Goal: Information Seeking & Learning: Learn about a topic

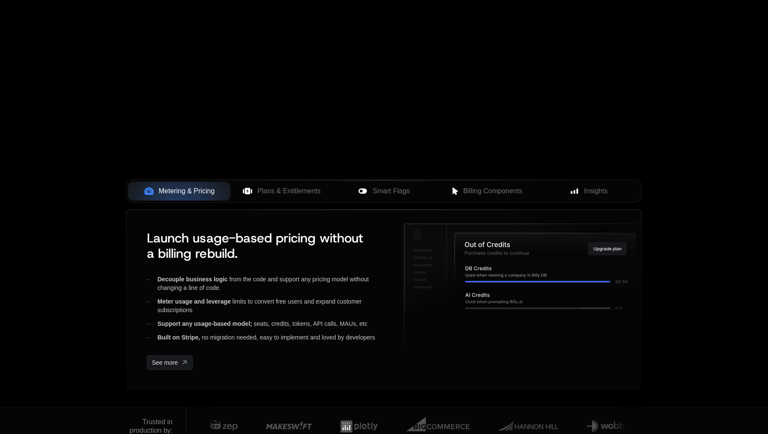
scroll to position [257, 0]
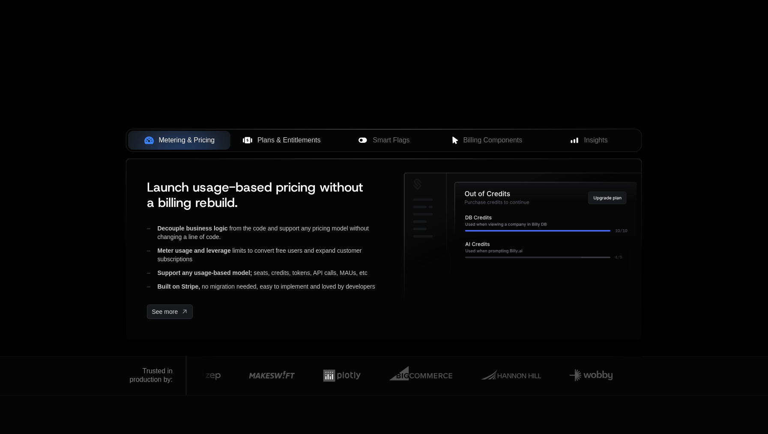
click at [273, 136] on span "Plans & Entitlements" at bounding box center [288, 140] width 63 height 10
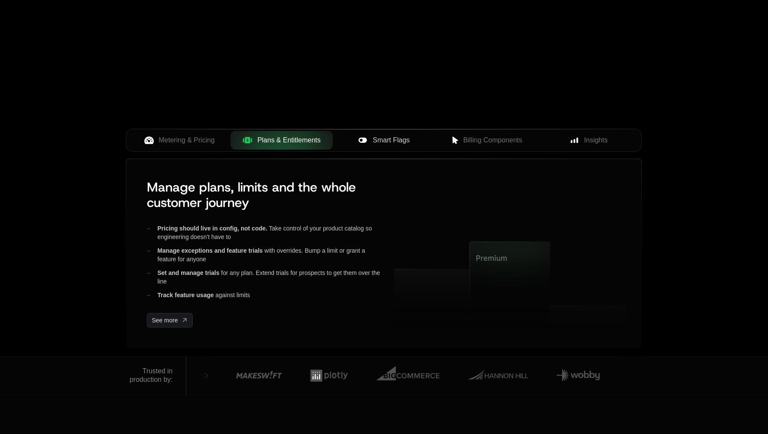
click at [365, 140] on icon at bounding box center [362, 140] width 8 height 5
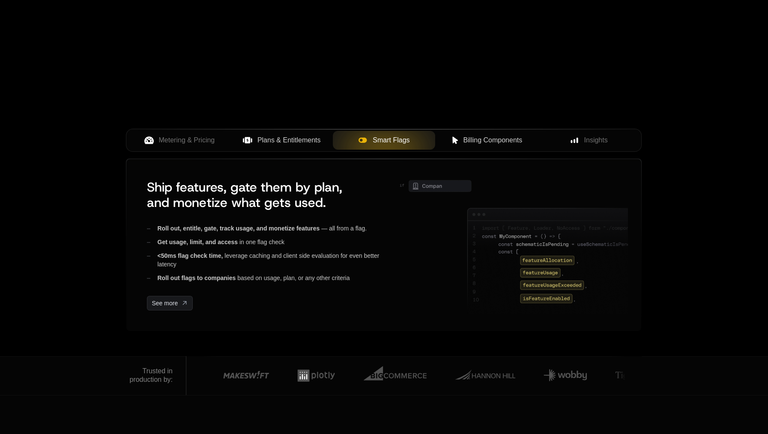
click at [482, 140] on span "Billing Components" at bounding box center [492, 140] width 59 height 10
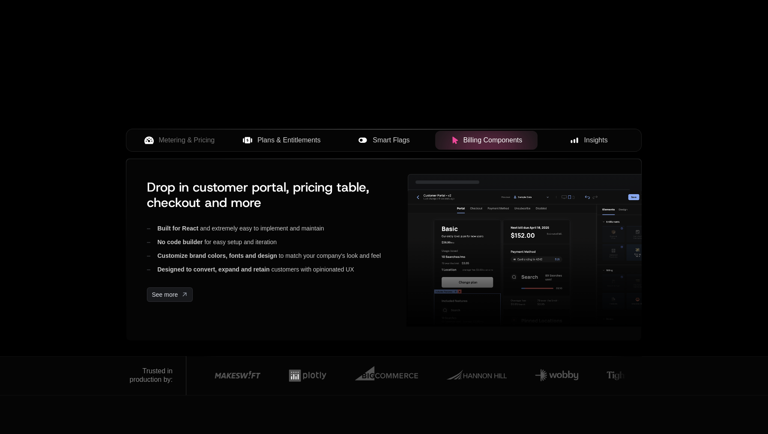
click at [565, 140] on div "Insights" at bounding box center [588, 140] width 89 height 10
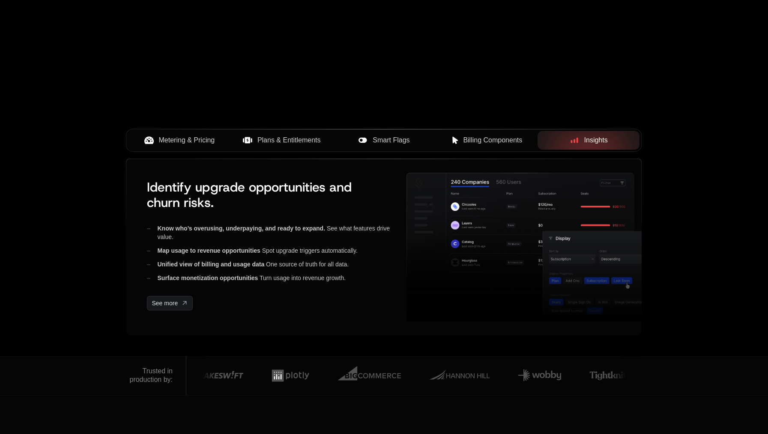
click at [191, 147] on button "Metering & Pricing" at bounding box center [179, 140] width 102 height 19
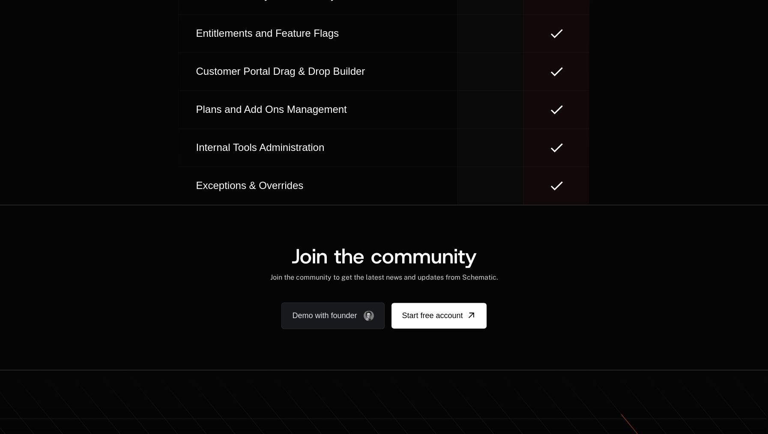
scroll to position [4979, 0]
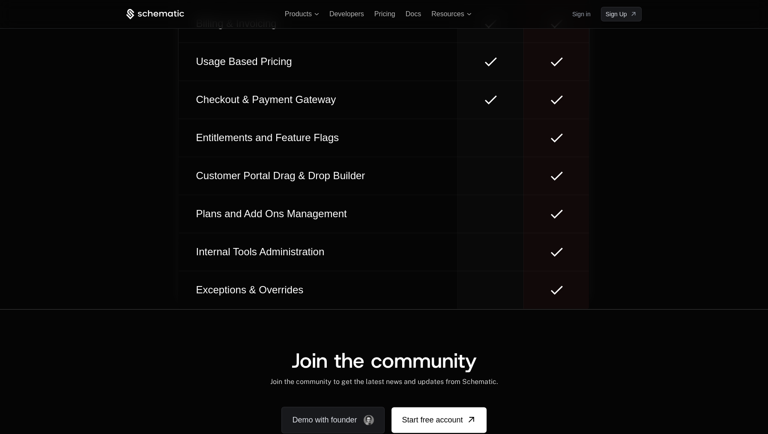
drag, startPoint x: 381, startPoint y: 13, endPoint x: 419, endPoint y: 33, distance: 43.5
click at [381, 13] on span "Pricing" at bounding box center [384, 13] width 21 height 7
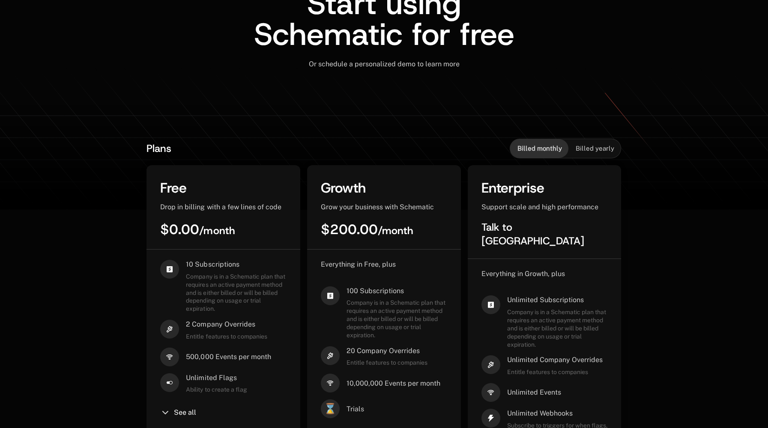
scroll to position [171, 0]
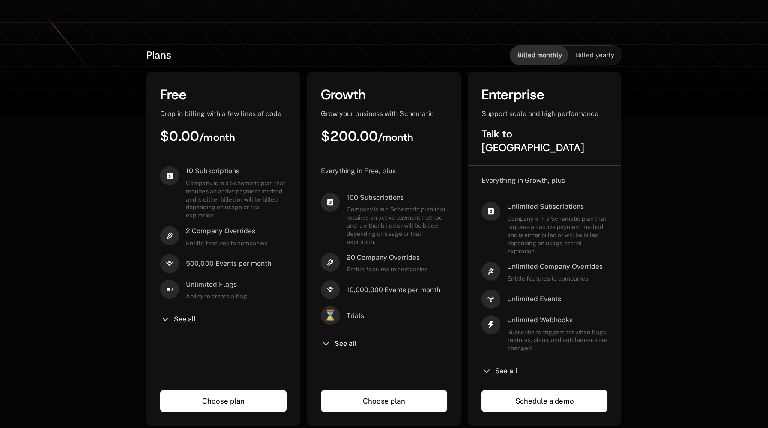
click at [179, 320] on span "See all" at bounding box center [185, 319] width 22 height 7
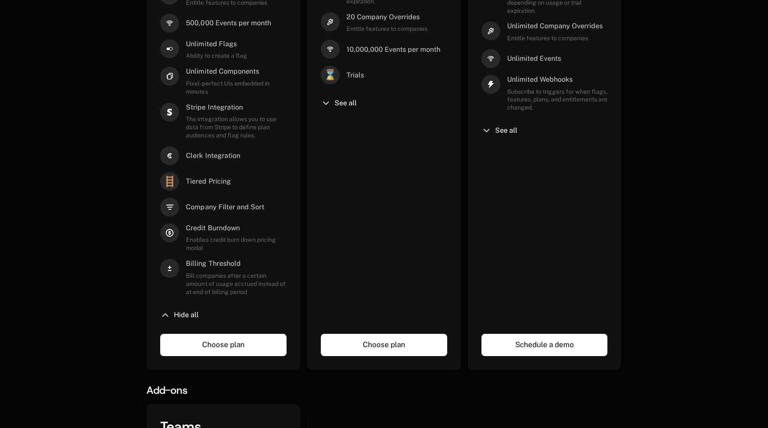
scroll to position [417, 0]
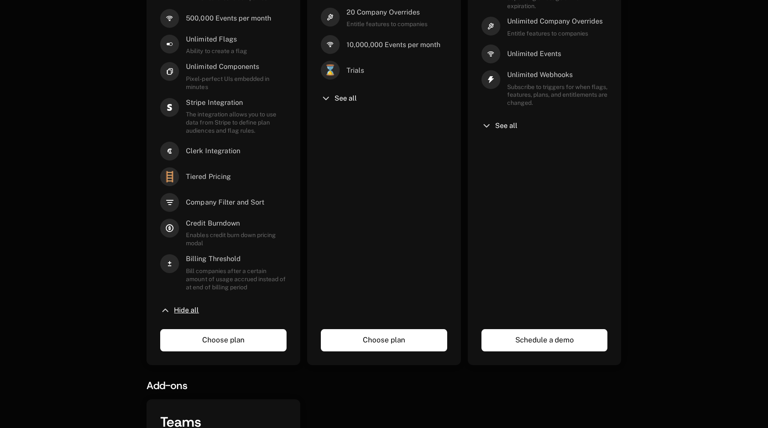
click at [187, 309] on span "Hide all" at bounding box center [186, 310] width 25 height 7
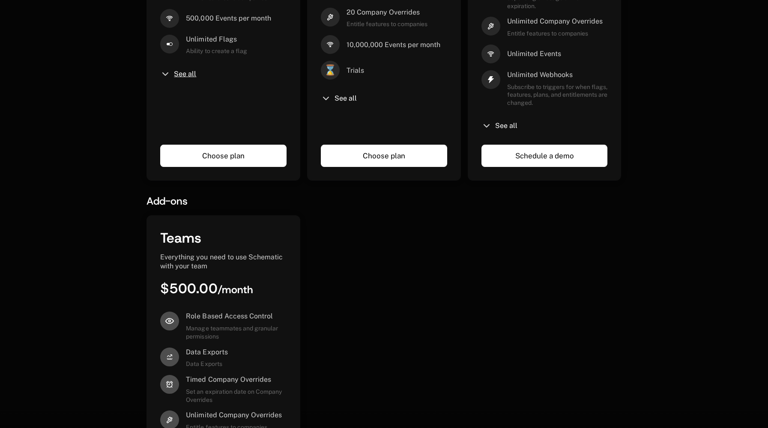
click at [196, 72] on div "See all" at bounding box center [223, 74] width 126 height 10
click at [192, 74] on span "See all" at bounding box center [185, 74] width 22 height 7
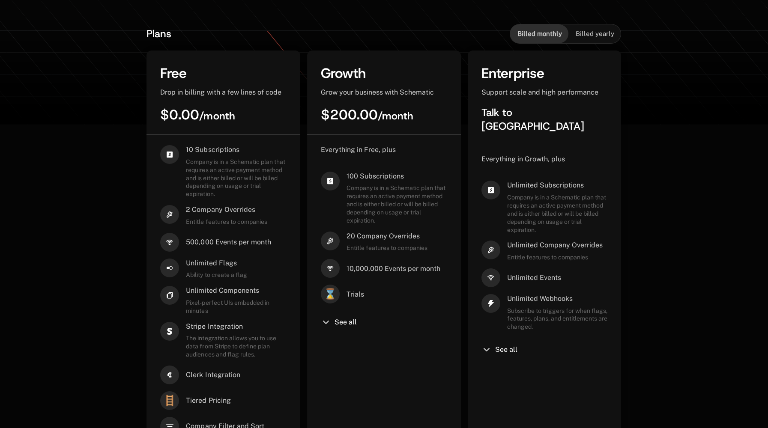
scroll to position [0, 0]
